Goal: Transaction & Acquisition: Purchase product/service

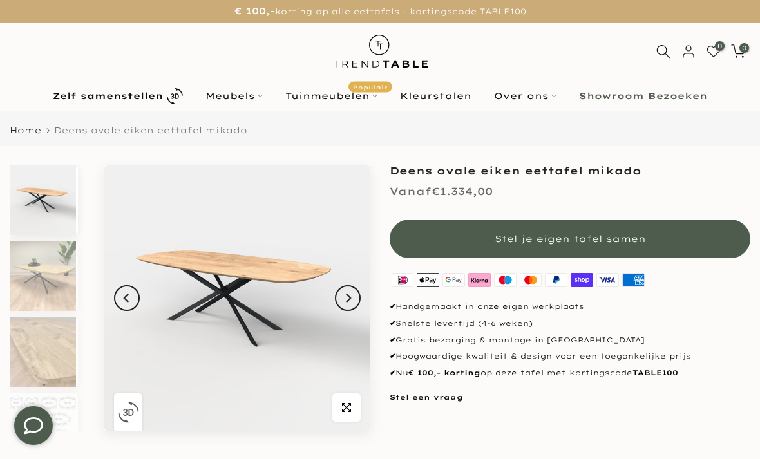
click at [276, 329] on img at bounding box center [237, 299] width 266 height 266
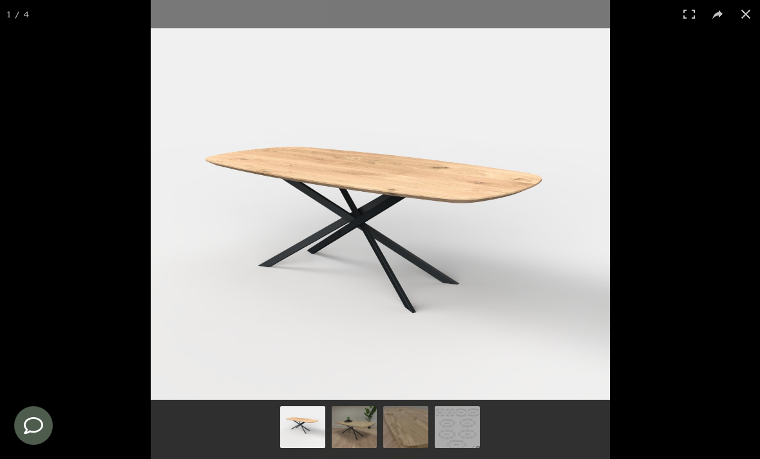
click at [368, 424] on img at bounding box center [354, 428] width 45 height 45
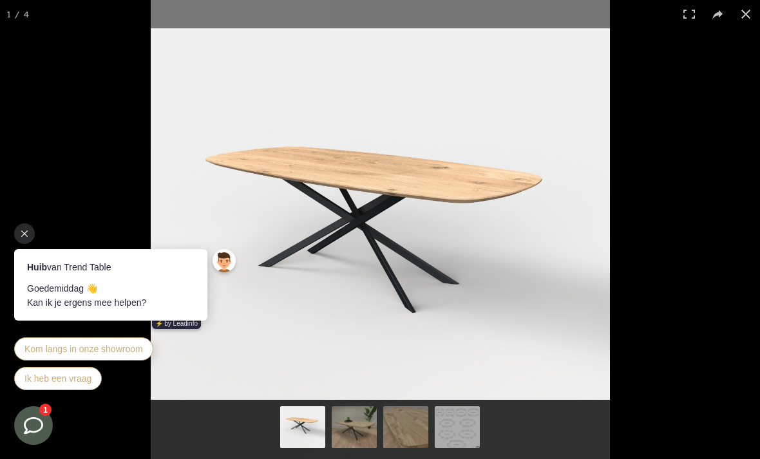
click at [21, 231] on icon at bounding box center [24, 234] width 6 height 6
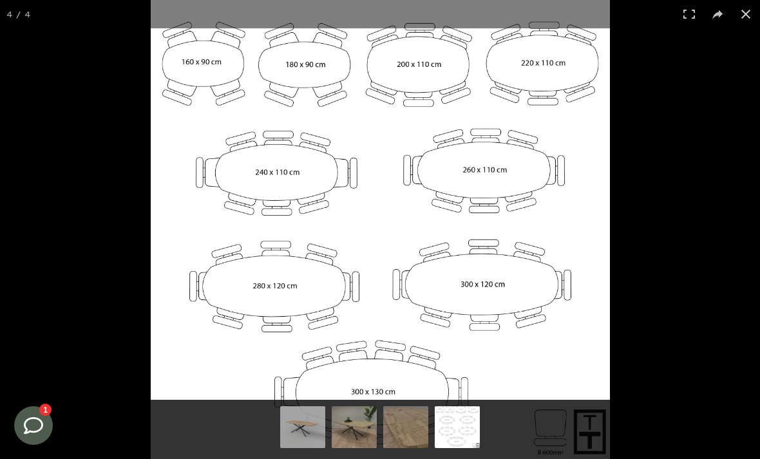
click at [747, 12] on button at bounding box center [746, 14] width 28 height 28
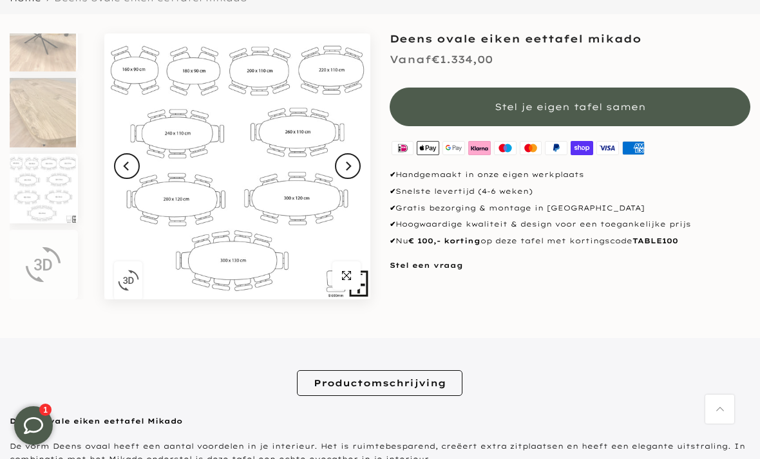
scroll to position [133, 0]
click at [44, 124] on img at bounding box center [43, 112] width 66 height 70
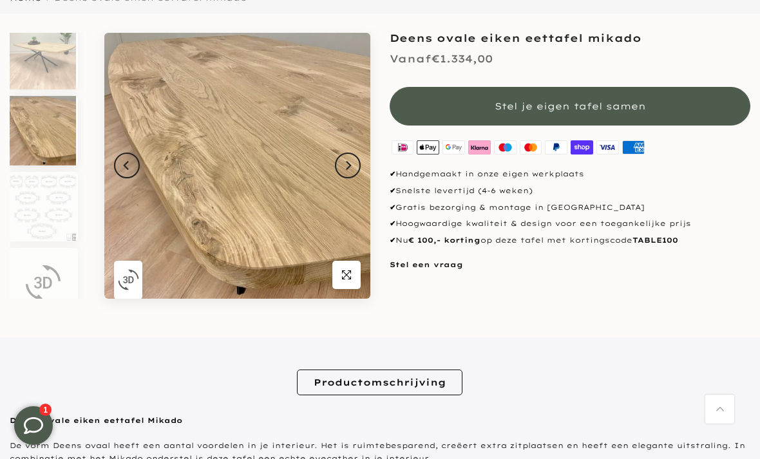
scroll to position [88, 0]
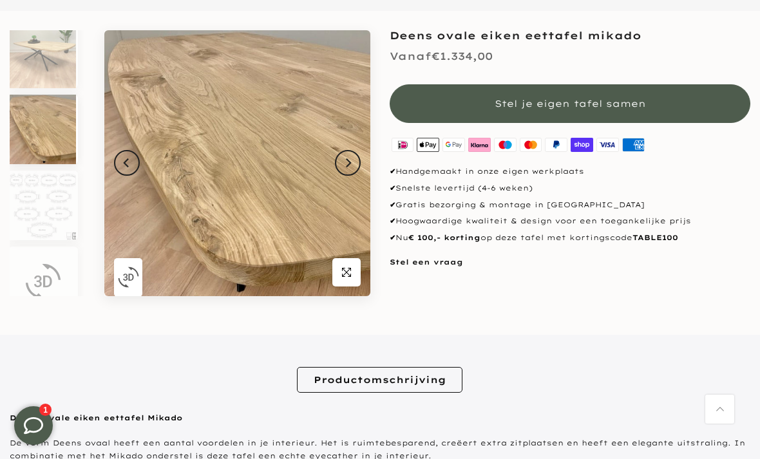
click at [126, 285] on img "button" at bounding box center [128, 277] width 21 height 21
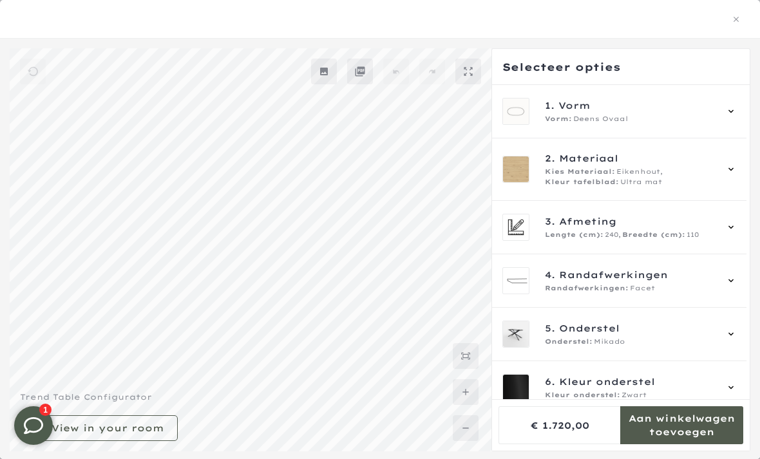
click at [736, 171] on icon at bounding box center [731, 169] width 10 height 10
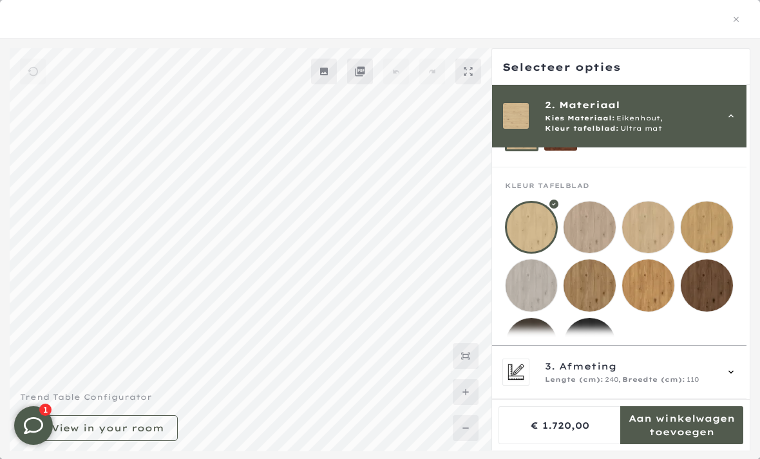
scroll to position [116, 0]
click at [596, 231] on mmq-loader at bounding box center [590, 228] width 52 height 52
click at [656, 222] on mmq-loader at bounding box center [648, 228] width 52 height 52
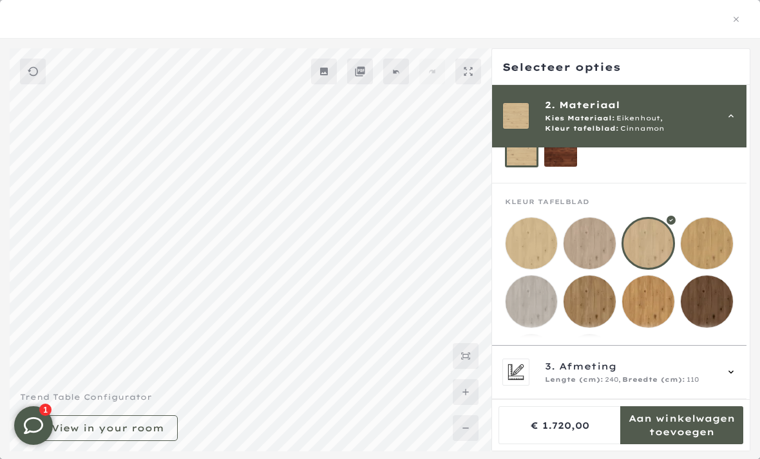
scroll to position [100, 0]
click at [596, 251] on mmq-loader at bounding box center [590, 244] width 52 height 52
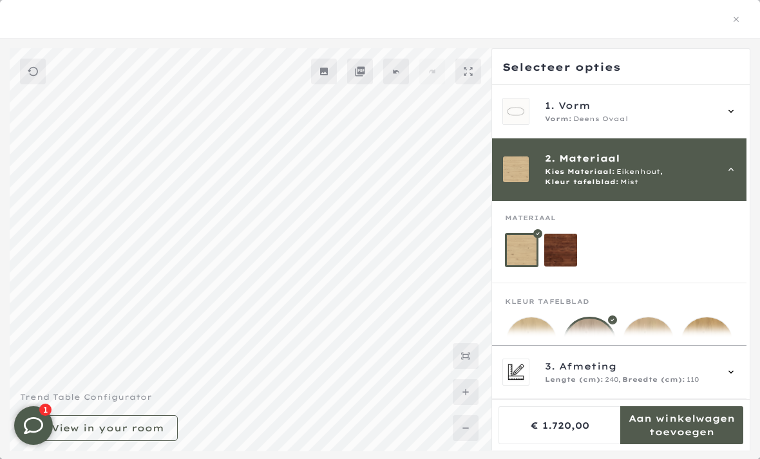
click at [734, 169] on icon at bounding box center [730, 169] width 5 height 3
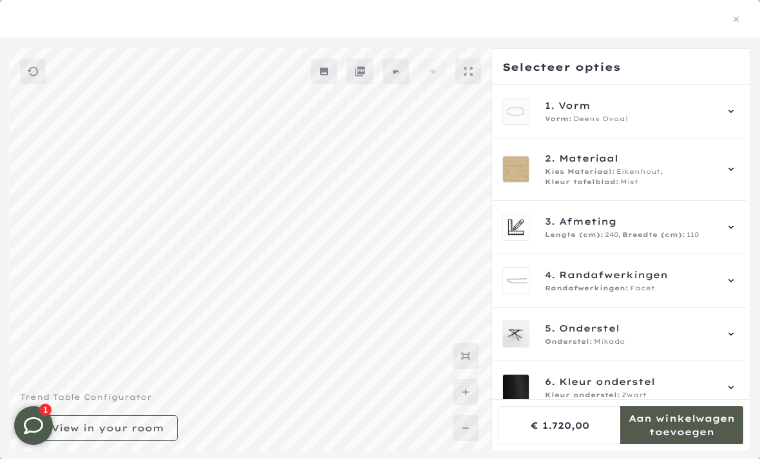
click at [736, 227] on icon at bounding box center [731, 227] width 10 height 10
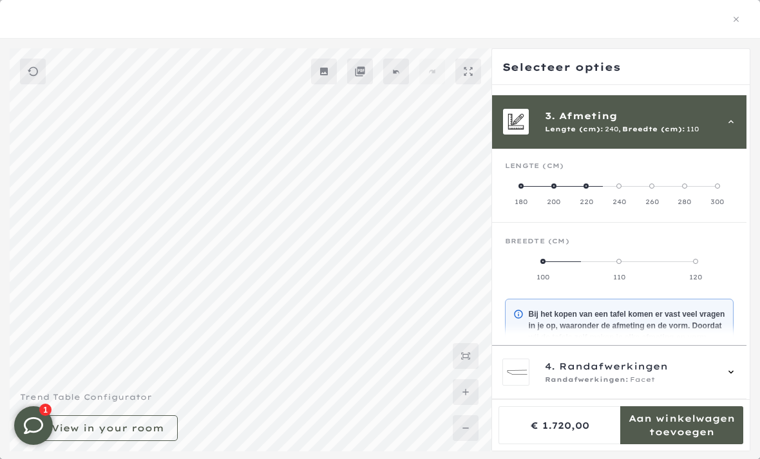
scroll to position [116, 0]
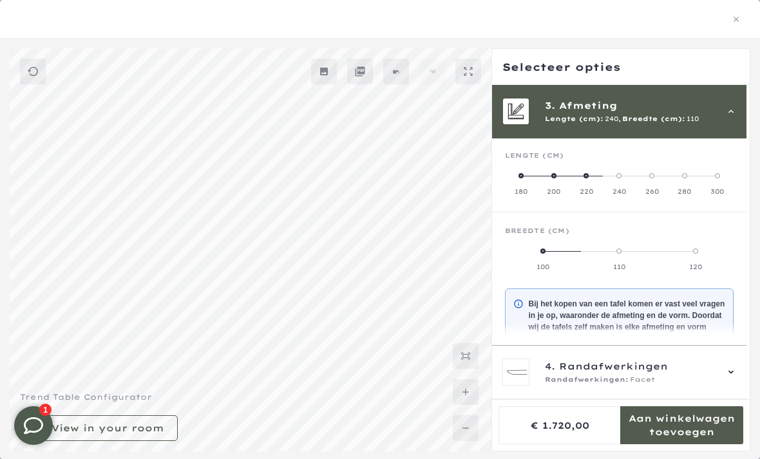
click at [589, 176] on span at bounding box center [586, 175] width 5 height 5
click at [732, 119] on div "3. Afmeting Lengte (cm): 220, Breedte (cm): 110" at bounding box center [619, 111] width 234 height 27
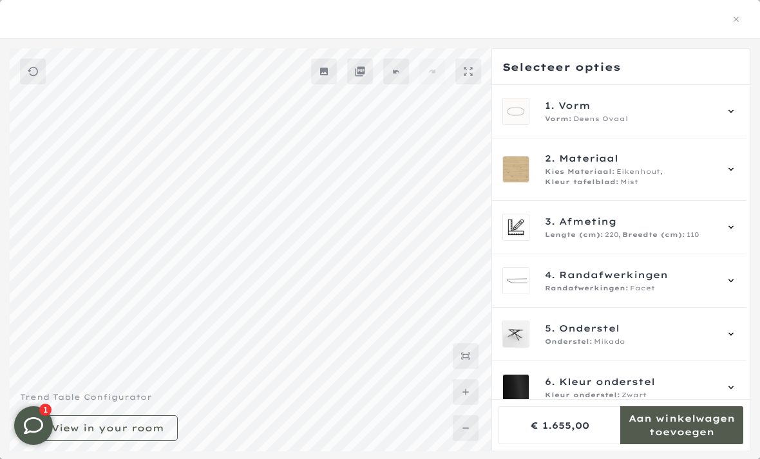
click at [731, 281] on div "4. Randafwerkingen Randafwerkingen: Facet" at bounding box center [619, 280] width 234 height 27
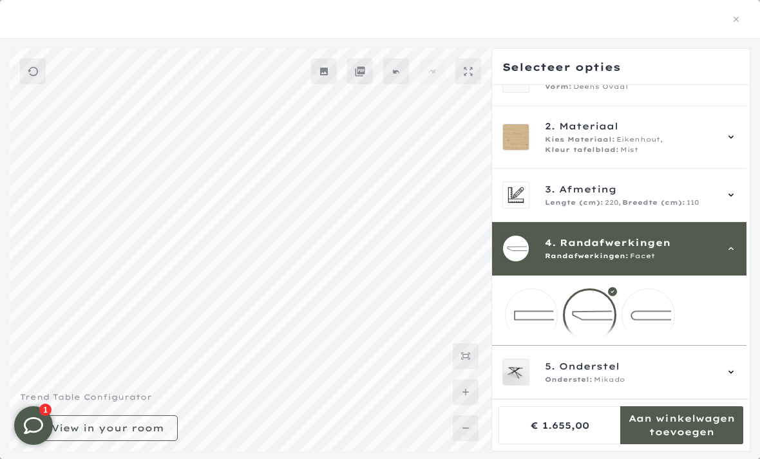
scroll to position [63, 0]
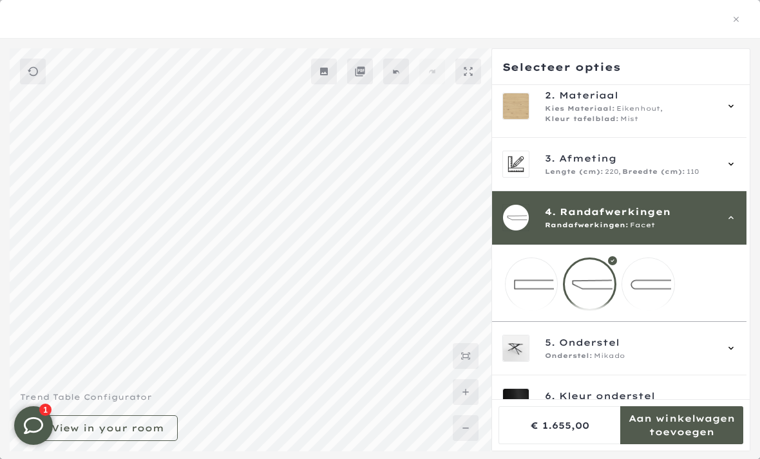
click at [731, 218] on div "4. Randafwerkingen Randafwerkingen: Facet" at bounding box center [619, 217] width 234 height 27
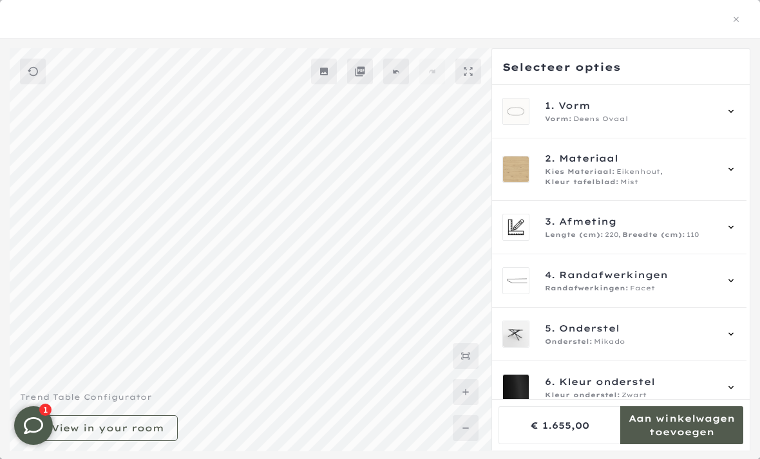
scroll to position [260, 0]
click at [736, 231] on icon at bounding box center [731, 227] width 10 height 10
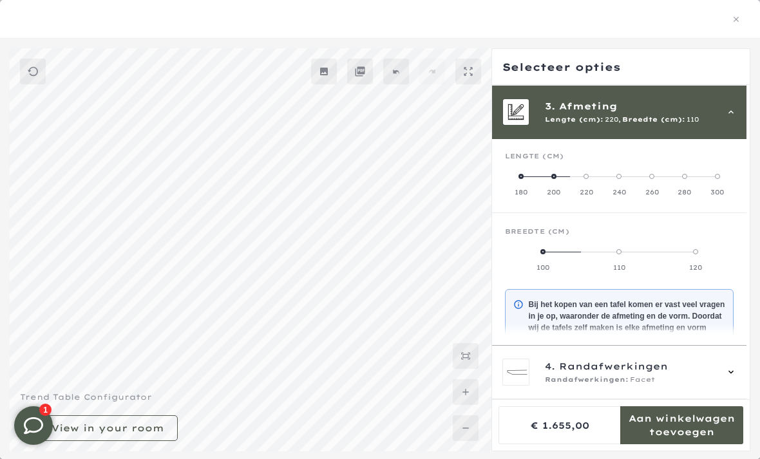
scroll to position [116, 0]
click at [560, 180] on label "200" at bounding box center [553, 184] width 33 height 26
click at [587, 180] on label "220" at bounding box center [586, 184] width 33 height 26
click at [731, 122] on div "3. Afmeting Lengte (cm): 220, Breedte (cm): 110" at bounding box center [619, 111] width 234 height 27
